Goal: Task Accomplishment & Management: Complete application form

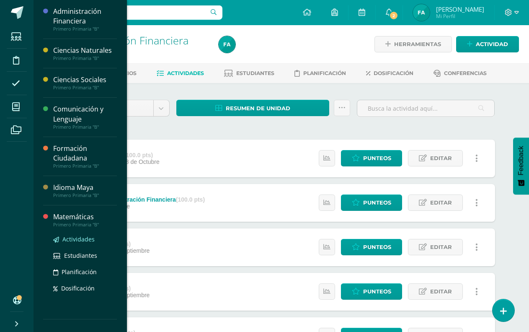
click at [82, 236] on span "Actividades" at bounding box center [78, 239] width 32 height 8
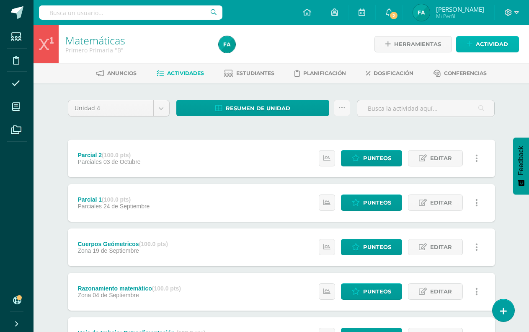
click at [463, 48] on link "Actividad" at bounding box center [487, 44] width 63 height 16
click at [0, 0] on div "Crea una nueva actividad Tarea Examen Evento Aviso Título: Fecha: 2025-10-13 20…" at bounding box center [0, 0] width 0 height 0
click at [468, 46] on icon at bounding box center [469, 44] width 5 height 7
click at [0, 0] on ul "Tarea Examen Evento Aviso" at bounding box center [0, 0] width 0 height 0
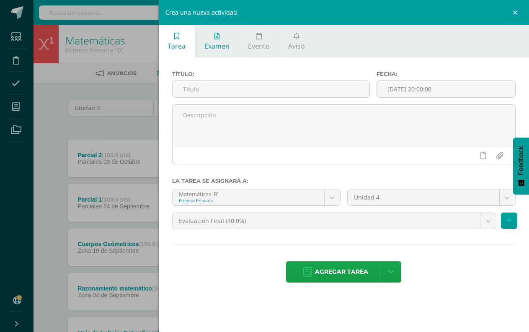
click at [213, 41] on link "Examen" at bounding box center [216, 41] width 43 height 32
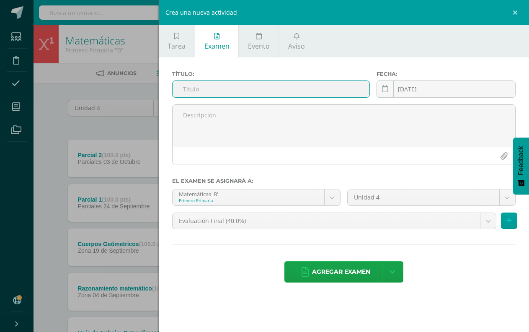
click at [217, 85] on input "text" at bounding box center [270, 89] width 197 height 16
click at [232, 90] on input "text" at bounding box center [270, 89] width 197 height 16
type input "Evaluación Final"
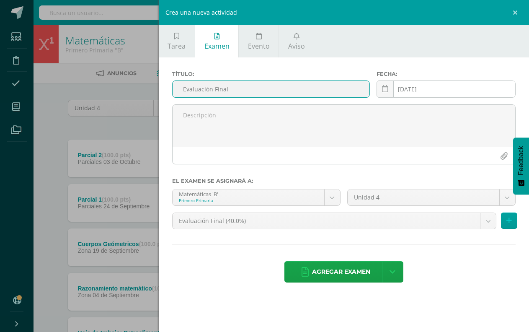
click at [452, 88] on div "2025-10-14 October, 2025 Mo Tu We Th Fr Sa Su 29 30 1 2 3 4 5 6 7 8 9 10 11 12 …" at bounding box center [445, 92] width 139 height 24
click at [452, 88] on td "[DATE]" at bounding box center [445, 90] width 104 height 17
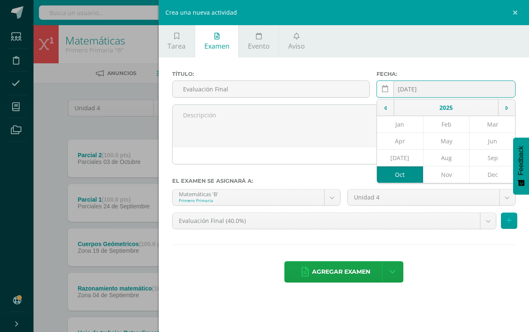
click at [388, 90] on link at bounding box center [384, 88] width 17 height 17
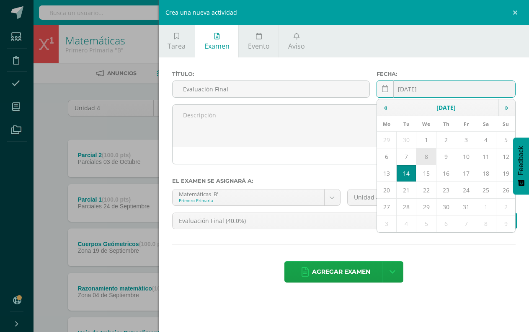
click at [426, 157] on td "8" at bounding box center [426, 156] width 20 height 17
type input "2025-10-08"
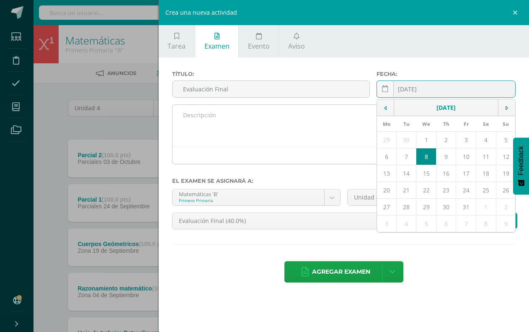
click at [249, 114] on textarea at bounding box center [343, 126] width 342 height 42
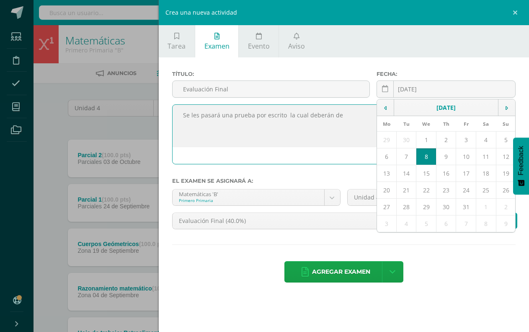
click at [359, 142] on textarea "Se les pasará una prueba por escrito la cual deberán de" at bounding box center [343, 126] width 342 height 42
click at [475, 294] on div "Título: Evaluación Final Fecha: 2025-10-08 October, 2025 Mo Tu We Th Fr Sa Su 2…" at bounding box center [344, 177] width 370 height 240
click at [363, 112] on textarea "Se les pasará una prueba por escrito la cual deberán de" at bounding box center [343, 126] width 342 height 42
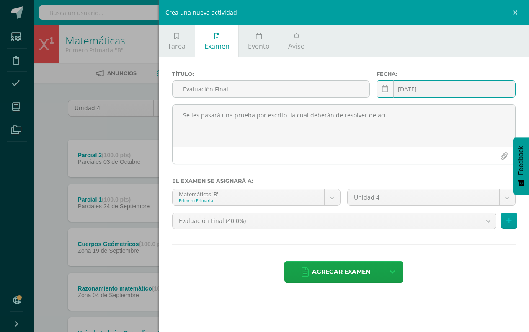
click at [451, 90] on input "2025-10-08" at bounding box center [446, 89] width 138 height 16
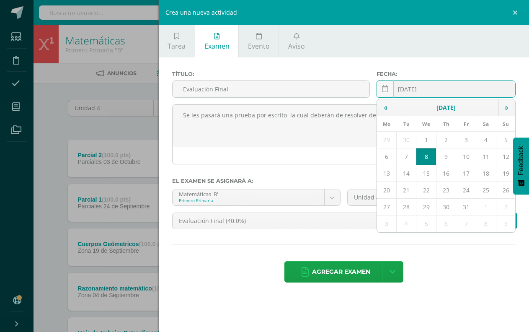
click at [451, 90] on input "2025-10-08" at bounding box center [446, 89] width 138 height 16
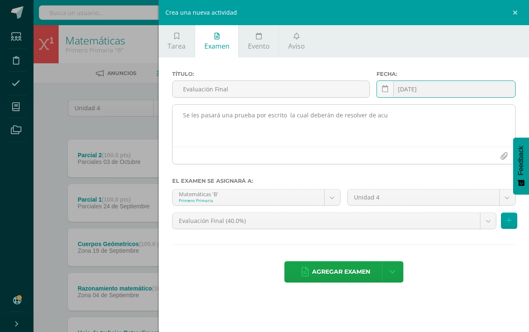
click at [394, 117] on textarea "Se les pasará una prueba por escrito la cual deberán de resolver de acu" at bounding box center [343, 126] width 342 height 42
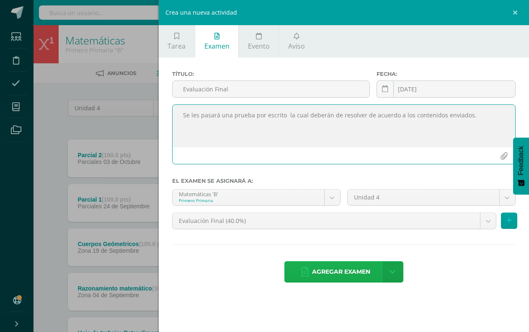
type textarea "Se les pasará una prueba por escrito la cual deberán de resolver de acuerdo a l…"
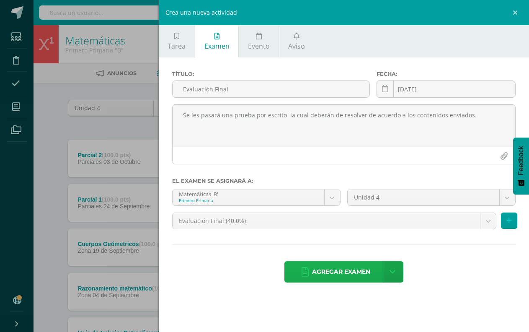
click at [311, 267] on link "Agregar examen" at bounding box center [335, 271] width 103 height 21
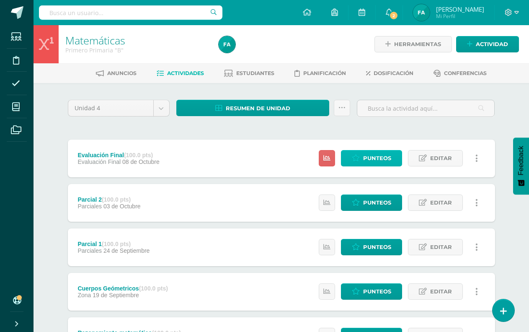
click at [377, 159] on span "Punteos" at bounding box center [377, 157] width 28 height 15
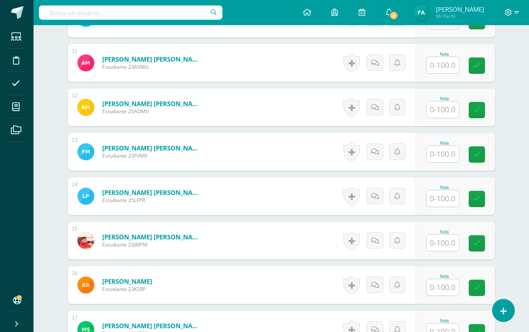
scroll to position [690, 0]
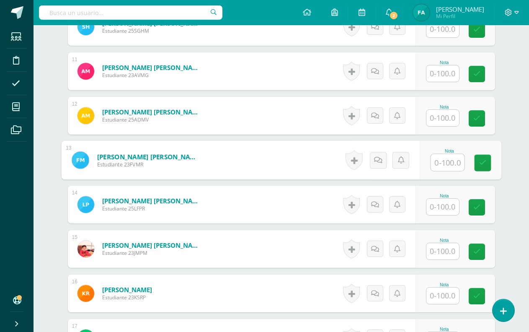
click at [449, 164] on input "text" at bounding box center [446, 162] width 33 height 17
type input "100"
click at [482, 164] on icon at bounding box center [482, 162] width 8 height 7
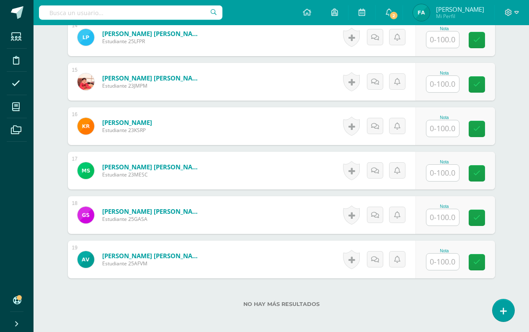
scroll to position [858, 0]
click at [449, 82] on input "text" at bounding box center [442, 83] width 33 height 16
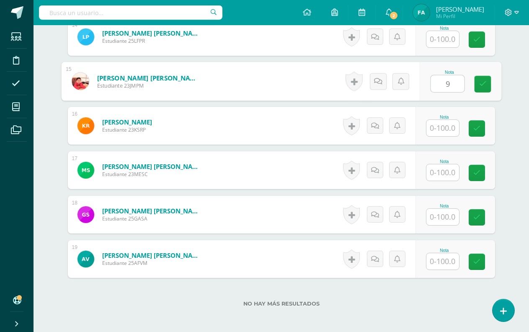
type input "96"
click at [478, 86] on icon at bounding box center [482, 83] width 8 height 7
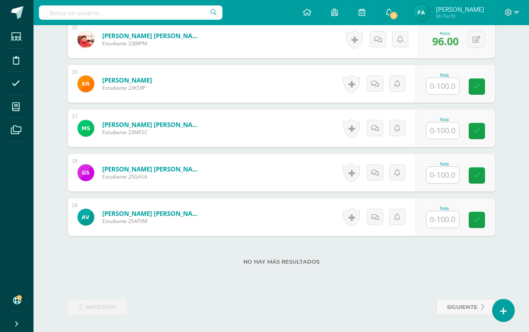
click at [440, 178] on input "text" at bounding box center [442, 175] width 33 height 16
type input "92"
click at [482, 174] on icon at bounding box center [482, 175] width 8 height 7
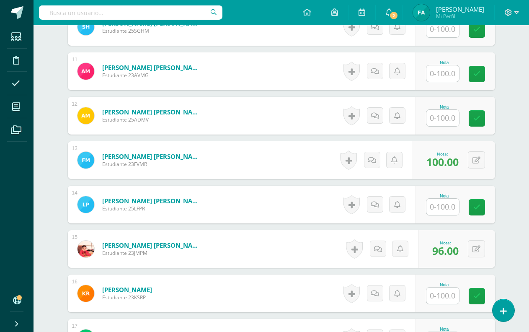
scroll to position [648, 0]
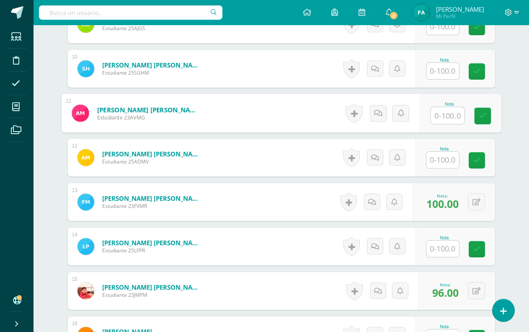
click at [442, 119] on input "text" at bounding box center [446, 115] width 33 height 17
type input "70"
click at [479, 113] on icon at bounding box center [482, 115] width 8 height 7
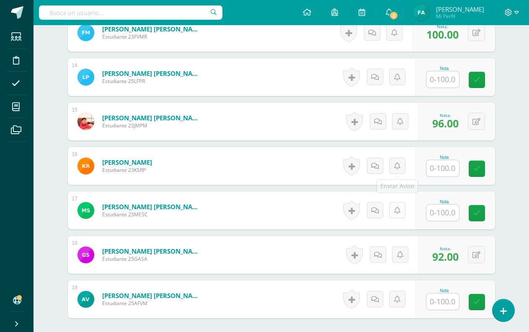
scroll to position [816, 0]
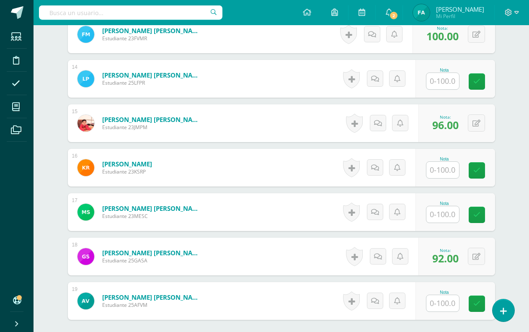
click at [451, 170] on input "text" at bounding box center [442, 170] width 33 height 16
type input "90"
click at [475, 170] on link at bounding box center [482, 170] width 17 height 17
click at [452, 79] on input "text" at bounding box center [442, 81] width 33 height 16
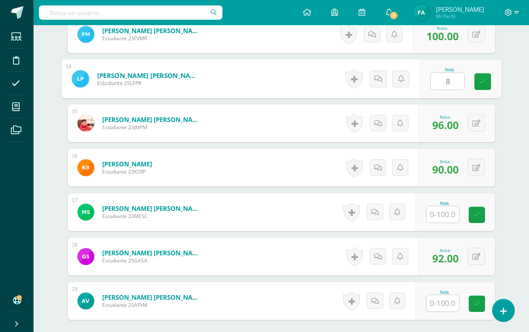
type input "88"
click at [479, 80] on icon at bounding box center [482, 81] width 8 height 7
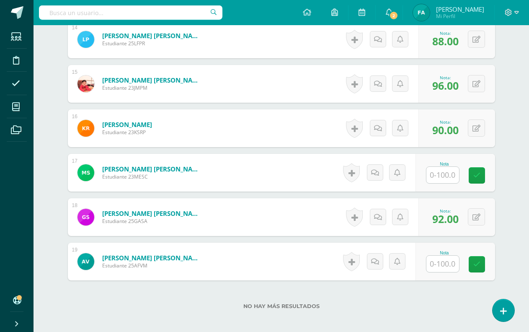
scroll to position [858, 0]
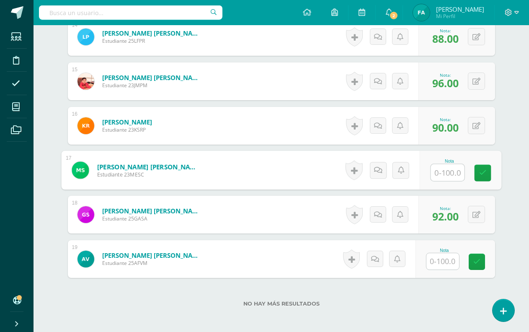
click at [449, 169] on input "text" at bounding box center [446, 172] width 33 height 17
type input "93"
click at [480, 169] on icon at bounding box center [482, 172] width 8 height 7
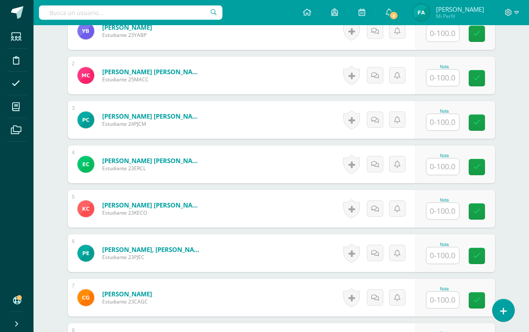
scroll to position [272, 0]
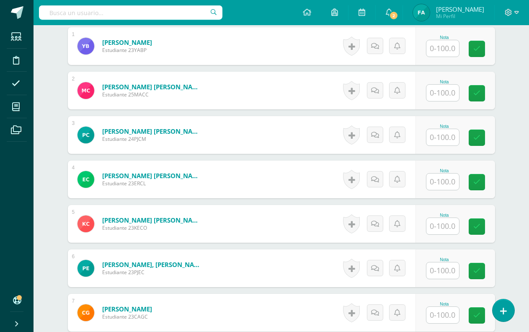
click at [441, 136] on input "text" at bounding box center [442, 137] width 33 height 16
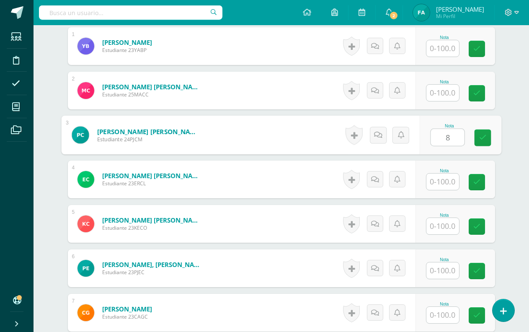
type input "87"
click at [479, 137] on icon at bounding box center [482, 137] width 8 height 7
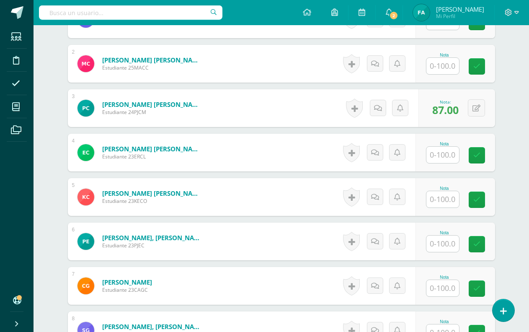
scroll to position [314, 0]
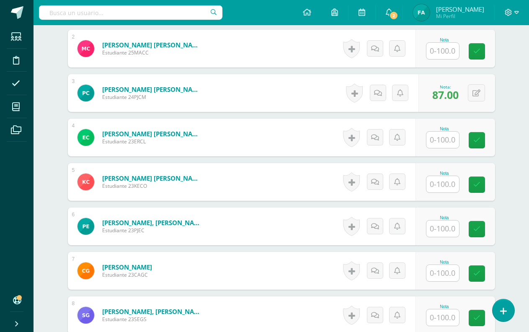
click at [450, 274] on input "text" at bounding box center [442, 273] width 33 height 16
type input "97"
click at [477, 273] on link at bounding box center [482, 273] width 17 height 17
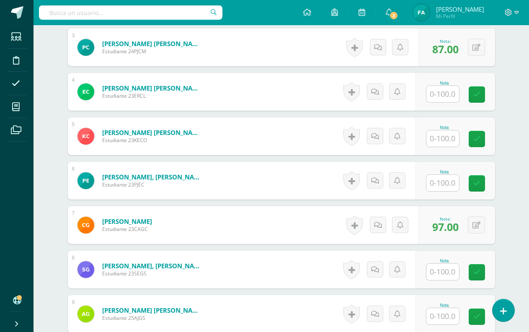
scroll to position [439, 0]
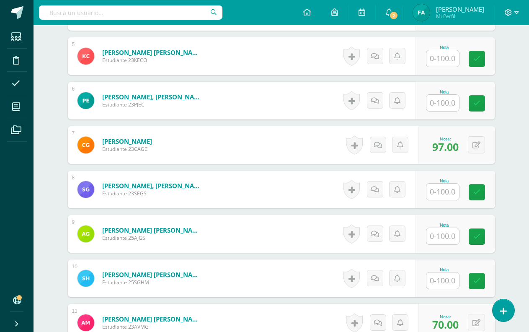
click at [442, 192] on input "text" at bounding box center [442, 191] width 33 height 16
type input "80"
click at [476, 191] on link at bounding box center [482, 192] width 17 height 17
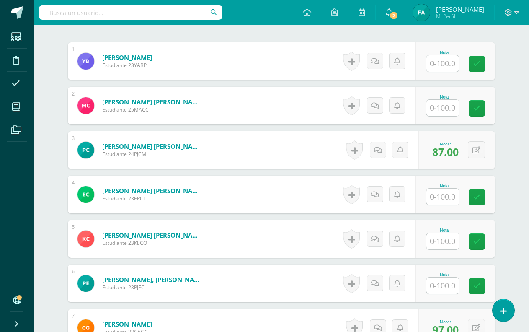
scroll to position [230, 0]
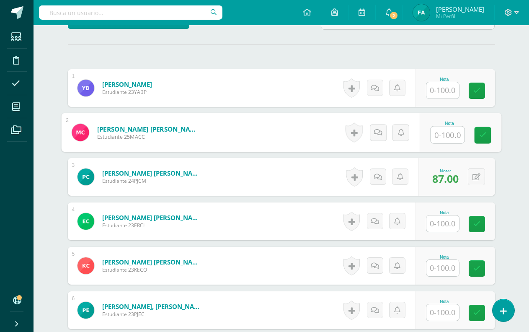
click at [445, 131] on input "text" at bounding box center [446, 134] width 33 height 17
type input "89"
click at [481, 133] on icon at bounding box center [482, 134] width 8 height 7
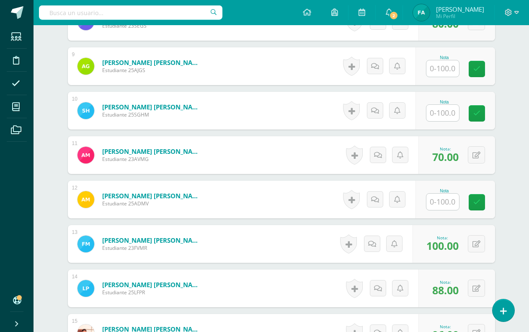
scroll to position [565, 0]
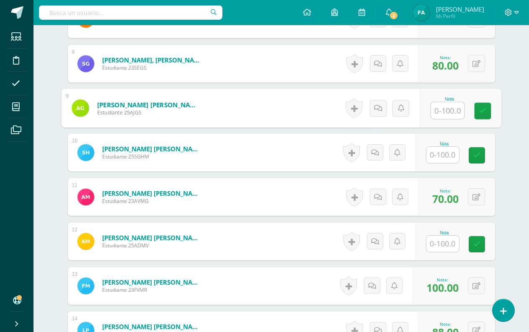
click at [446, 114] on input "text" at bounding box center [446, 110] width 33 height 17
type input "88"
click at [483, 114] on icon at bounding box center [482, 110] width 8 height 7
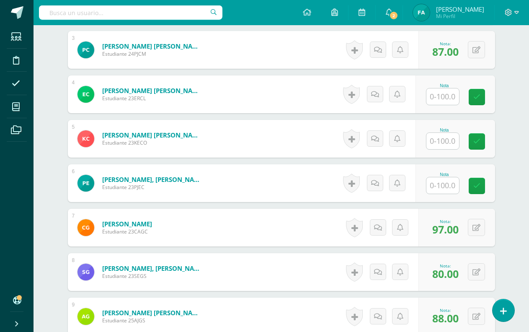
scroll to position [355, 0]
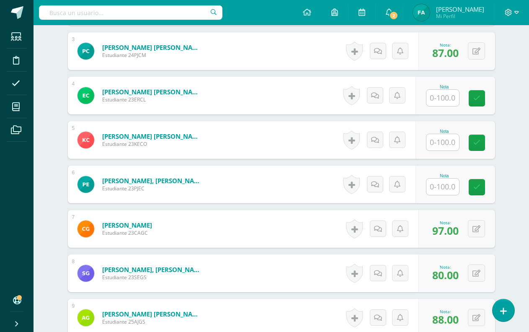
click at [447, 187] on input "text" at bounding box center [442, 186] width 33 height 16
click at [447, 187] on input "text" at bounding box center [446, 186] width 33 height 17
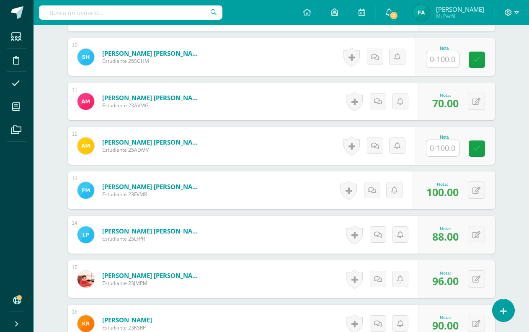
scroll to position [565, 0]
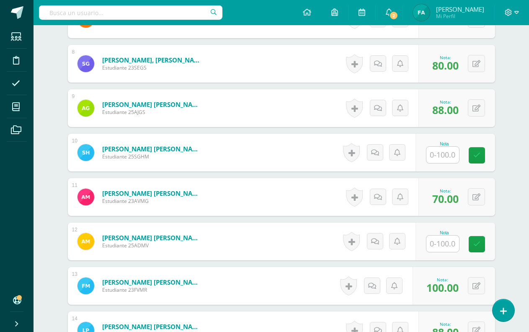
type input "81"
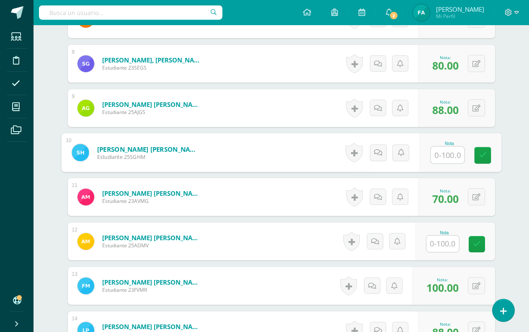
click at [442, 156] on input "text" at bounding box center [446, 154] width 33 height 17
type input "56"
click at [483, 155] on icon at bounding box center [482, 155] width 8 height 7
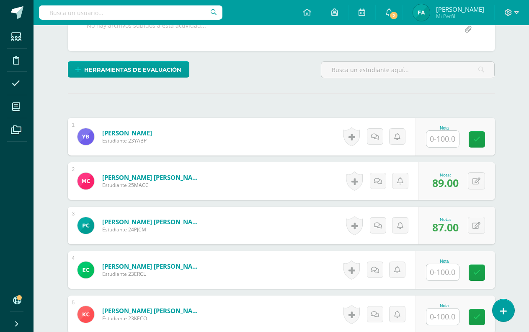
scroll to position [146, 0]
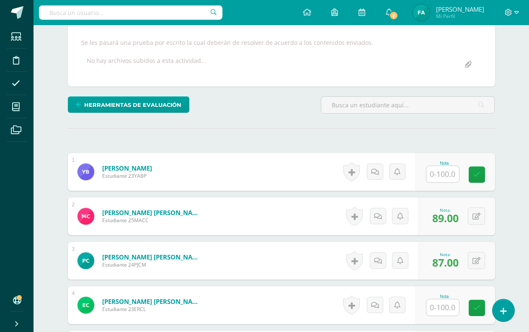
click at [449, 174] on input "text" at bounding box center [442, 174] width 33 height 16
type input "84"
click at [483, 175] on icon at bounding box center [482, 174] width 8 height 7
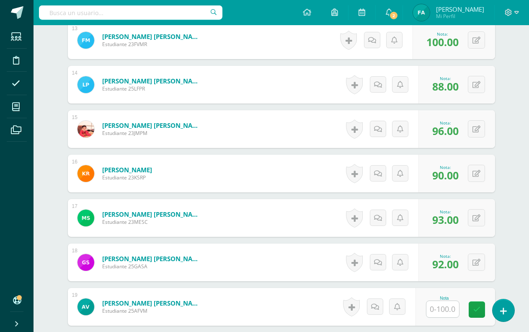
scroll to position [732, 0]
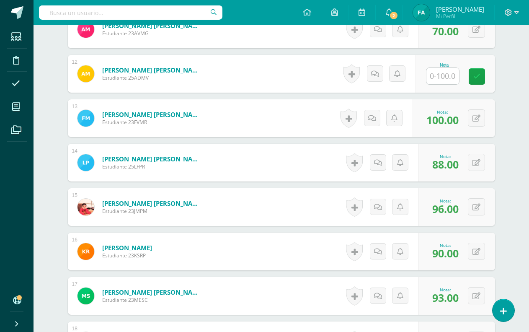
click at [447, 76] on input "text" at bounding box center [442, 76] width 33 height 16
type input "70"
click at [481, 79] on icon at bounding box center [482, 76] width 8 height 7
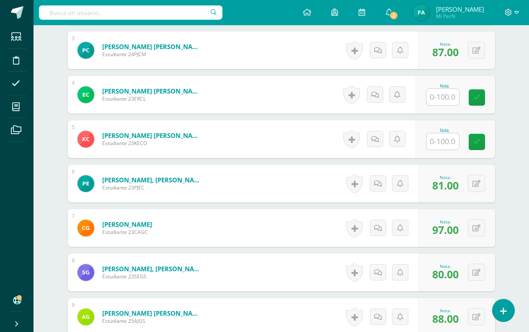
scroll to position [355, 0]
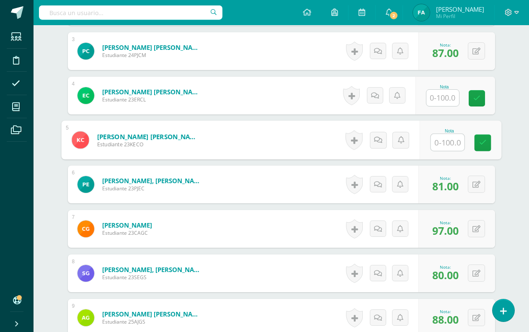
click at [447, 143] on input "text" at bounding box center [446, 142] width 33 height 17
type input "83"
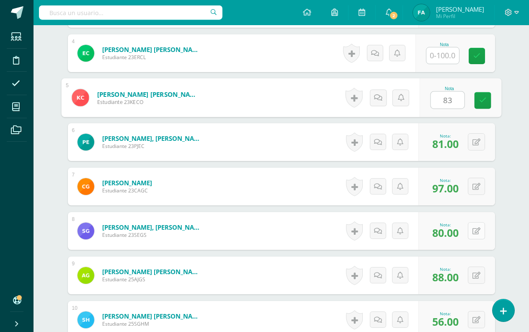
scroll to position [397, 0]
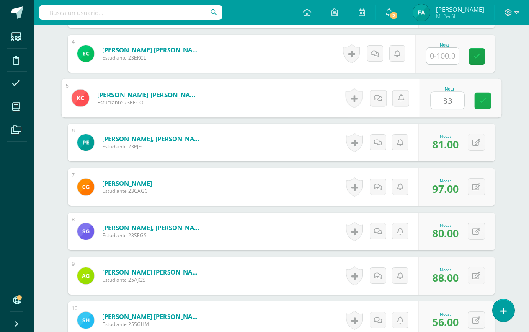
click at [478, 98] on icon at bounding box center [482, 100] width 8 height 7
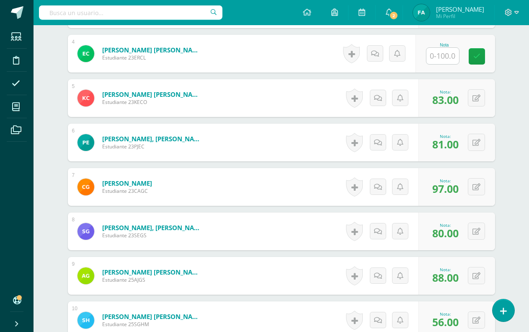
click at [456, 57] on input "text" at bounding box center [442, 56] width 33 height 16
type input "80"
click at [479, 57] on icon at bounding box center [482, 56] width 8 height 7
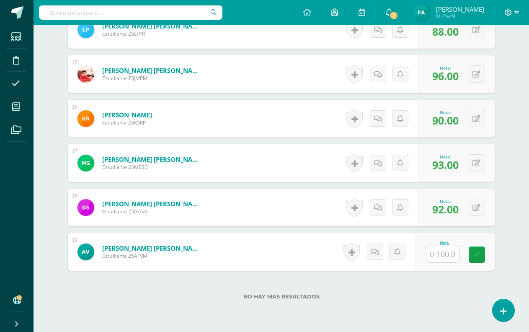
scroll to position [900, 0]
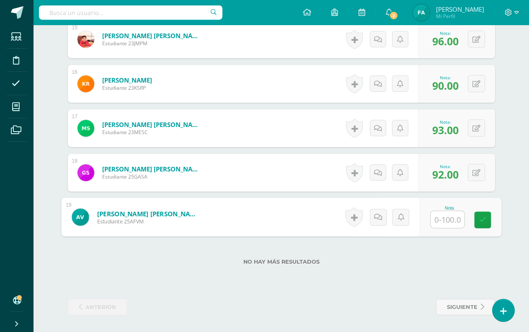
click at [447, 216] on input "text" at bounding box center [446, 219] width 33 height 17
type input "39"
click at [481, 221] on icon at bounding box center [482, 219] width 8 height 7
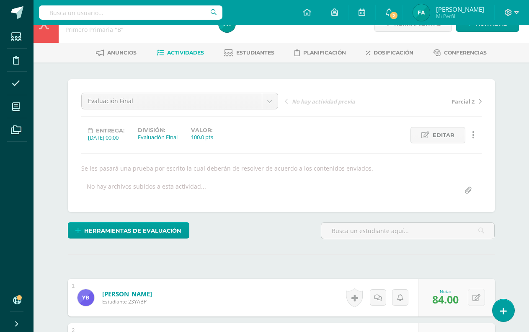
scroll to position [0, 0]
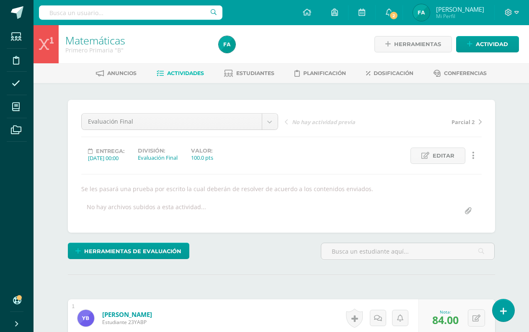
click at [178, 75] on span "Actividades" at bounding box center [185, 73] width 37 height 6
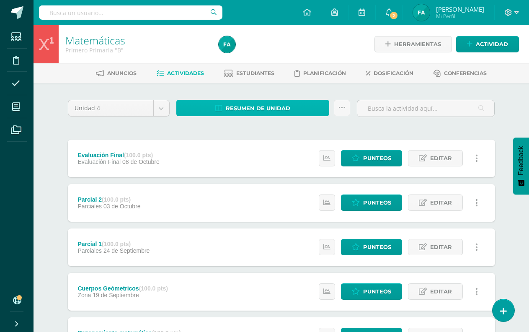
click at [248, 113] on span "Resumen de unidad" at bounding box center [258, 107] width 64 height 15
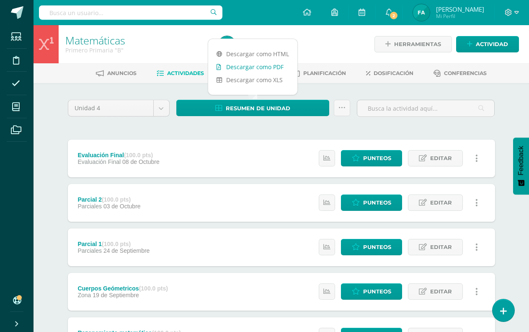
click at [246, 67] on link "Descargar como PDF" at bounding box center [252, 66] width 89 height 13
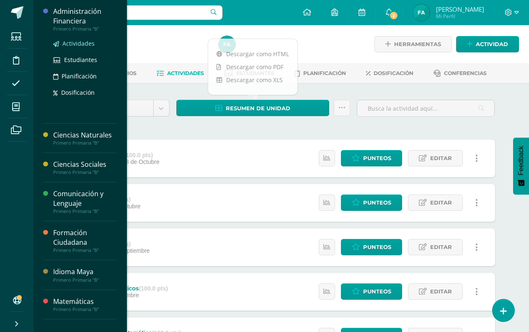
click at [77, 43] on span "Actividades" at bounding box center [78, 43] width 32 height 8
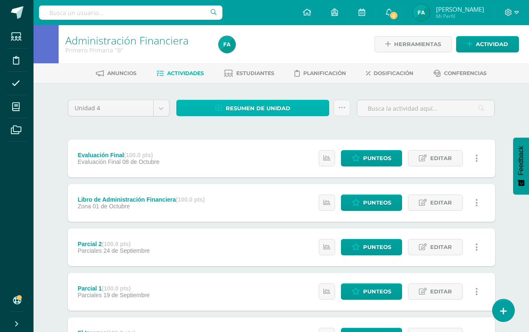
click at [206, 109] on link "Resumen de unidad" at bounding box center [252, 108] width 153 height 16
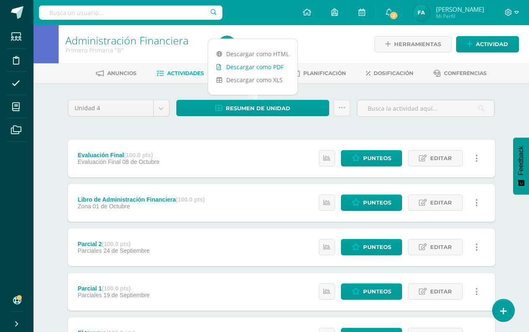
click at [238, 64] on link "Descargar como PDF" at bounding box center [252, 66] width 89 height 13
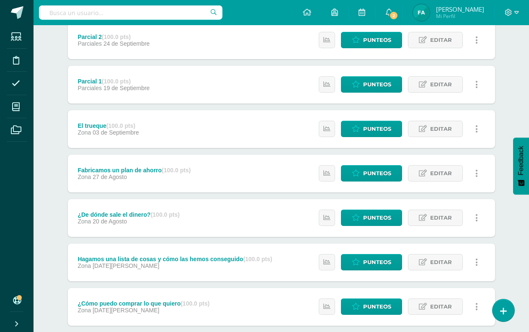
scroll to position [209, 0]
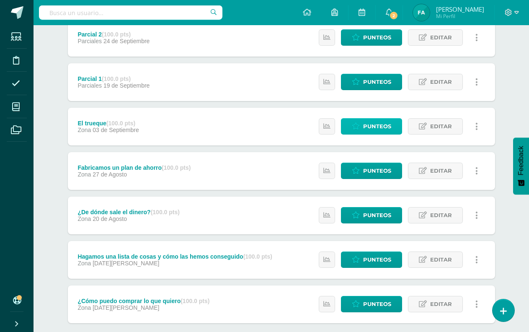
click at [365, 125] on span "Punteos" at bounding box center [377, 125] width 28 height 15
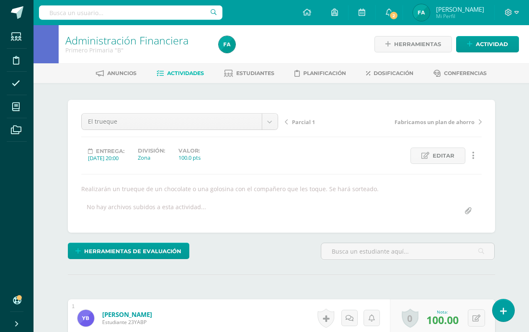
scroll to position [0, 0]
click at [176, 70] on span "Actividades" at bounding box center [185, 72] width 37 height 6
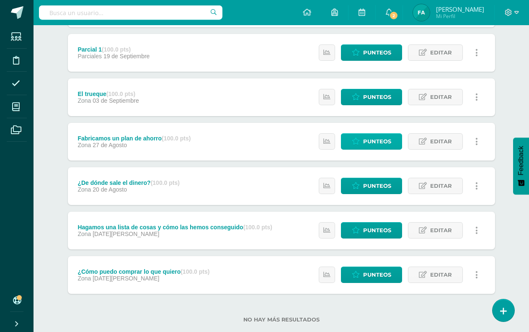
scroll to position [251, 0]
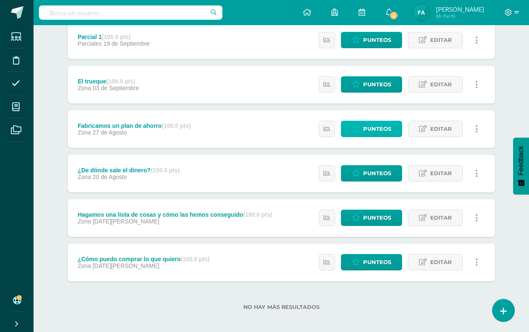
click at [372, 129] on span "Punteos" at bounding box center [377, 128] width 28 height 15
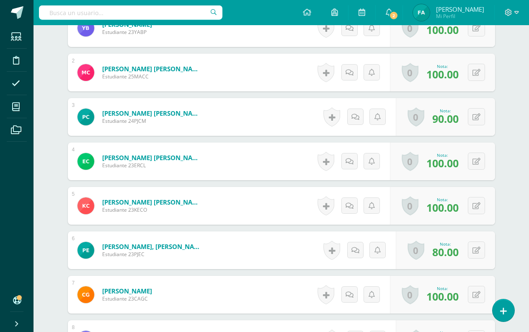
scroll to position [336, 0]
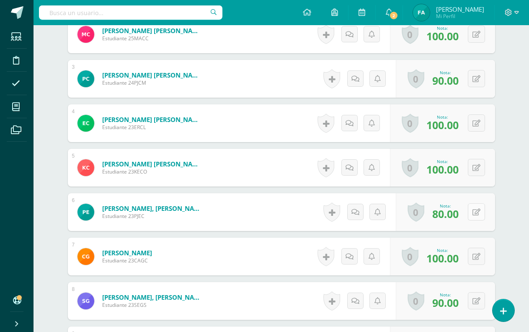
click at [476, 214] on icon at bounding box center [476, 211] width 8 height 7
type input "100"
click at [463, 216] on icon at bounding box center [460, 214] width 8 height 7
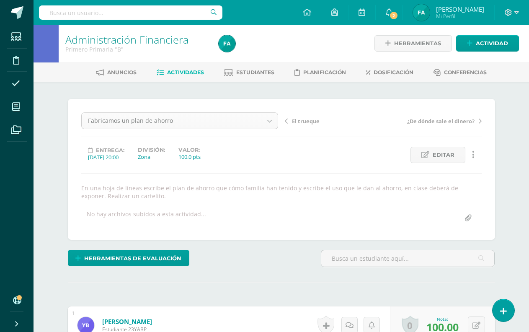
scroll to position [0, 0]
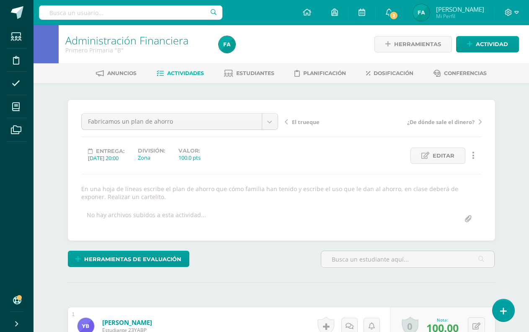
click at [175, 75] on span "Actividades" at bounding box center [185, 73] width 37 height 6
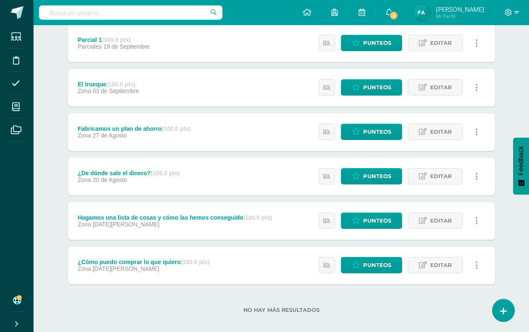
scroll to position [251, 0]
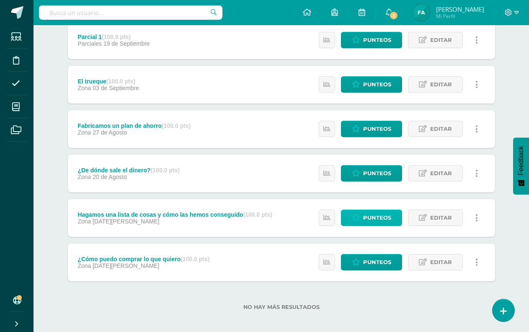
click at [362, 219] on link "Punteos" at bounding box center [371, 217] width 61 height 16
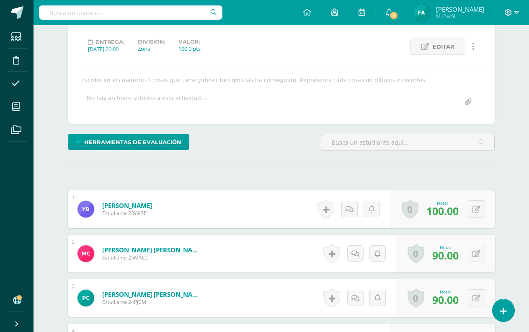
scroll to position [1, 0]
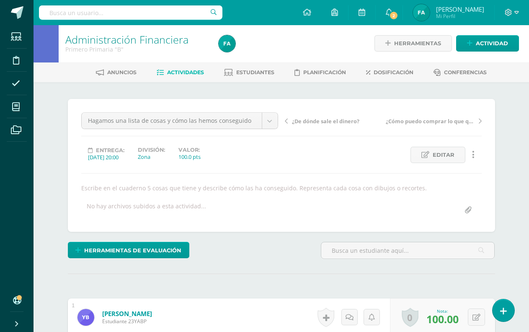
click at [189, 76] on link "Actividades" at bounding box center [180, 72] width 47 height 13
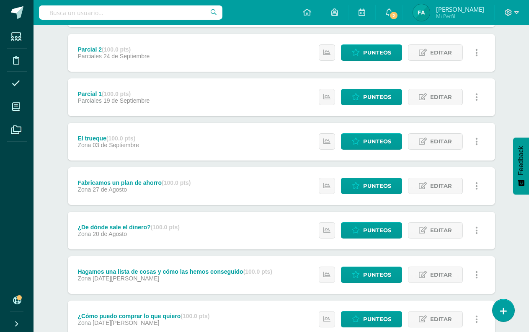
scroll to position [209, 0]
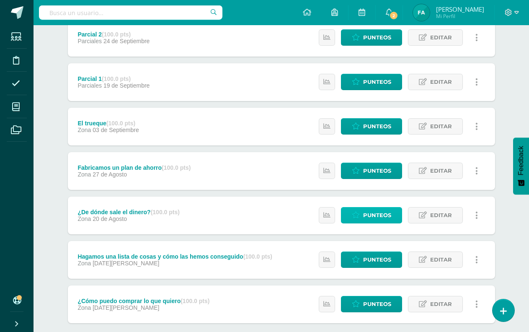
click at [368, 212] on span "Punteos" at bounding box center [377, 214] width 28 height 15
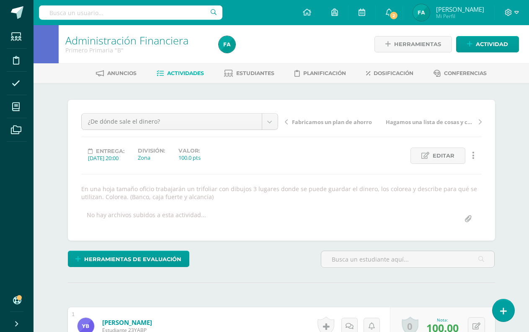
click at [190, 71] on span "Actividades" at bounding box center [185, 73] width 37 height 6
click at [189, 71] on span "Actividades" at bounding box center [185, 73] width 37 height 6
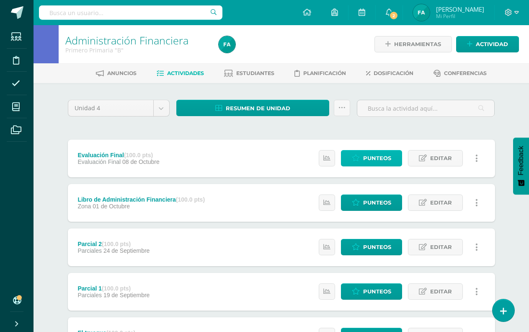
click at [370, 162] on span "Punteos" at bounding box center [377, 157] width 28 height 15
click at [369, 162] on span "Punteos" at bounding box center [377, 157] width 28 height 15
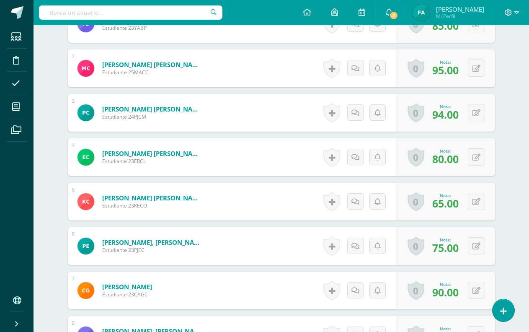
scroll to position [378, 0]
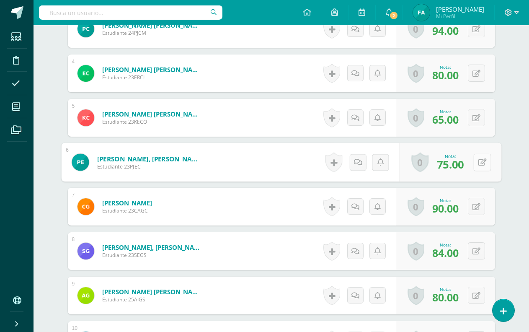
click at [474, 162] on button at bounding box center [482, 162] width 18 height 18
type input "80"
click at [460, 164] on icon at bounding box center [460, 164] width 8 height 7
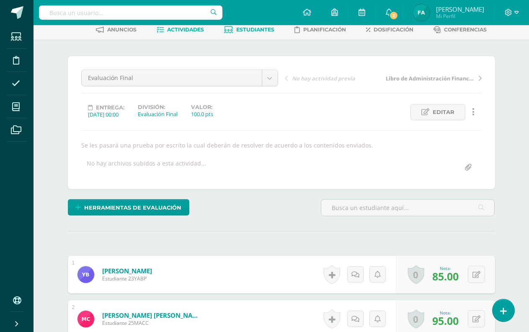
scroll to position [0, 0]
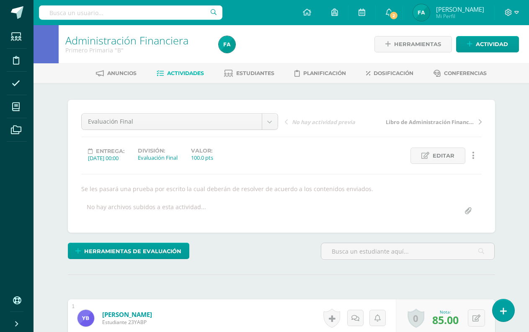
click at [180, 72] on span "Actividades" at bounding box center [185, 73] width 37 height 6
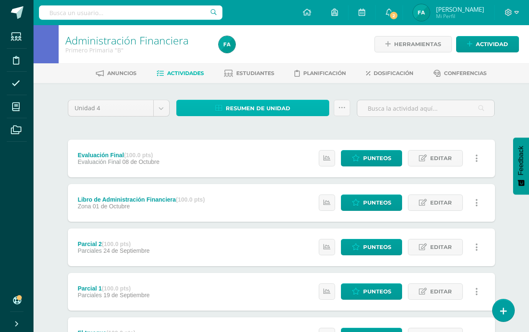
click at [225, 106] on link "Resumen de unidad" at bounding box center [252, 108] width 153 height 16
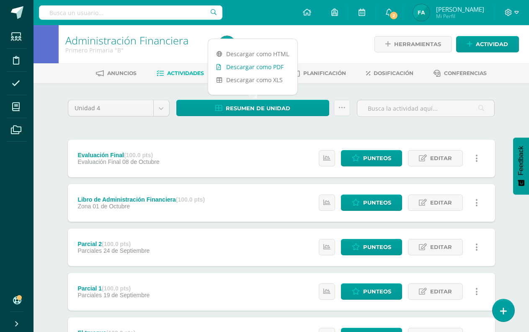
click at [259, 69] on link "Descargar como PDF" at bounding box center [252, 66] width 89 height 13
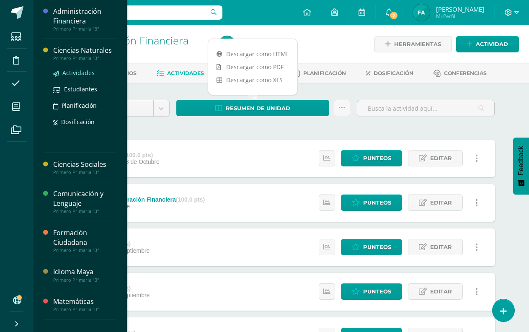
click at [90, 74] on span "Actividades" at bounding box center [78, 73] width 32 height 8
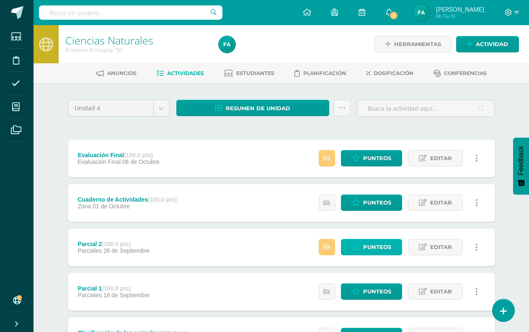
click at [375, 244] on span "Punteos" at bounding box center [377, 246] width 28 height 15
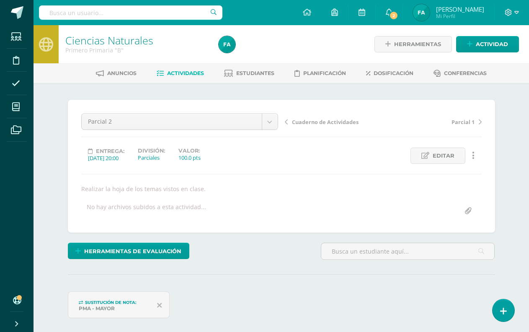
click at [178, 72] on span "Actividades" at bounding box center [185, 73] width 37 height 6
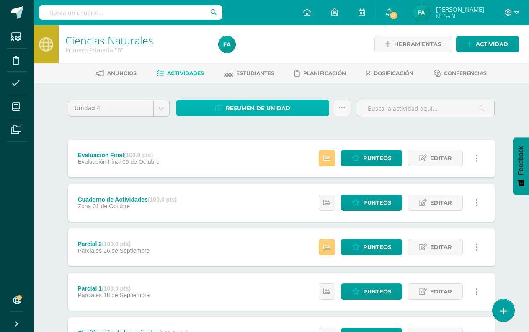
click at [254, 108] on span "Resumen de unidad" at bounding box center [258, 107] width 64 height 15
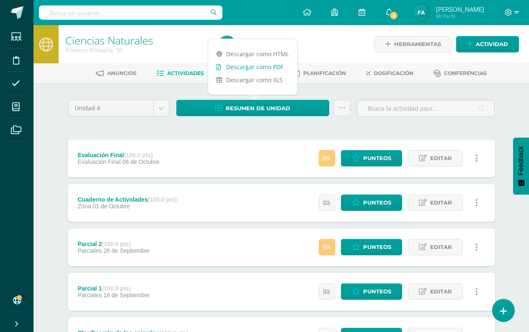
click at [250, 63] on link "Descargar como PDF" at bounding box center [252, 66] width 89 height 13
